Goal: Navigation & Orientation: Go to known website

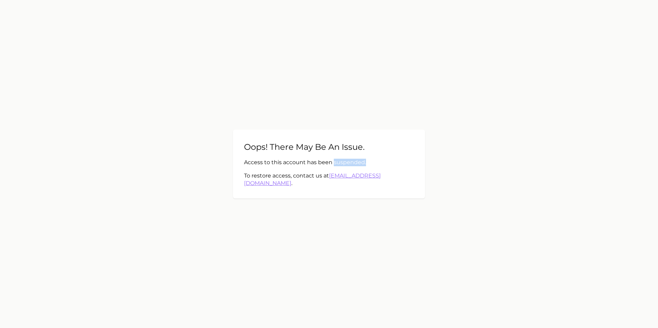
drag, startPoint x: 386, startPoint y: 167, endPoint x: 348, endPoint y: 165, distance: 38.4
click at [348, 165] on p "Access to this account has been suspended." at bounding box center [329, 163] width 170 height 8
drag, startPoint x: 313, startPoint y: 240, endPoint x: 304, endPoint y: 238, distance: 9.6
click at [313, 240] on main "Oops! There may be an issue. Access to this account has been suspended. To rest…" at bounding box center [329, 164] width 658 height 328
drag, startPoint x: 366, startPoint y: 252, endPoint x: 362, endPoint y: 245, distance: 8.3
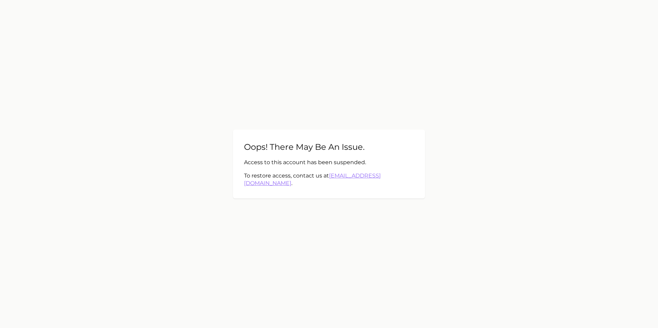
drag, startPoint x: 595, startPoint y: 161, endPoint x: 461, endPoint y: 8, distance: 203.7
click at [595, 159] on main "Oops! There may be an issue. Access to this account has been suspended. To rest…" at bounding box center [329, 164] width 658 height 328
